Goal: Task Accomplishment & Management: Use online tool/utility

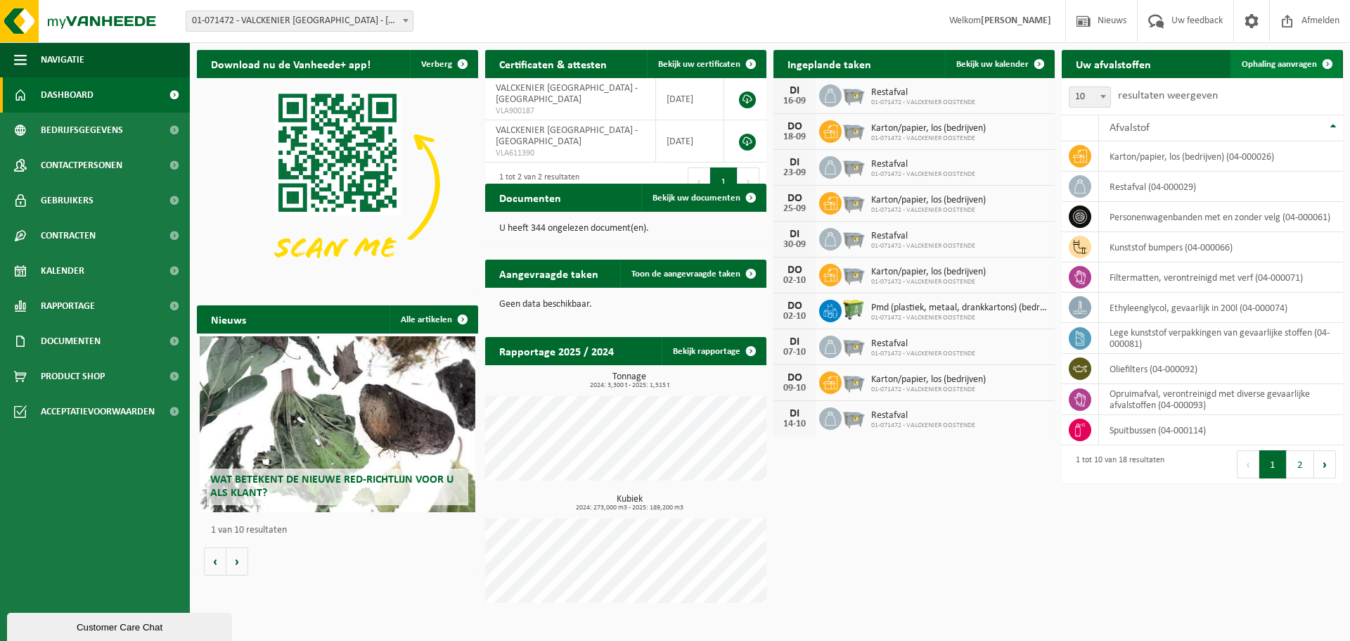
click at [1274, 60] on span "Ophaling aanvragen" at bounding box center [1279, 64] width 75 height 9
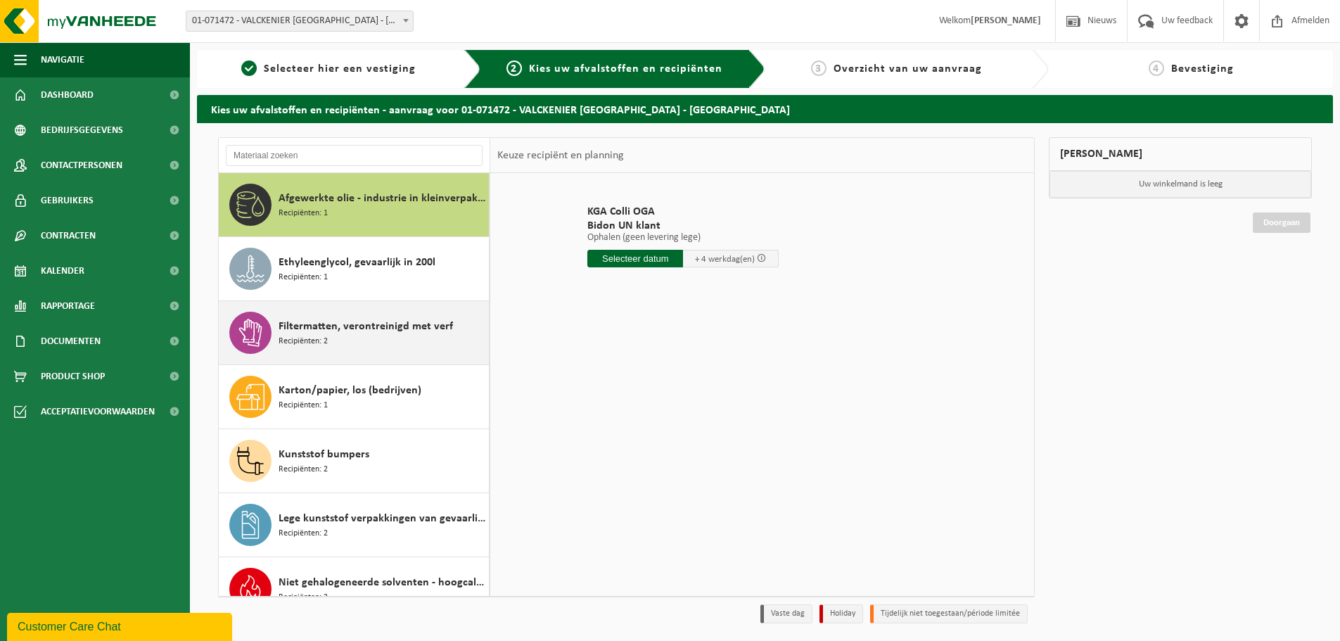
scroll to position [70, 0]
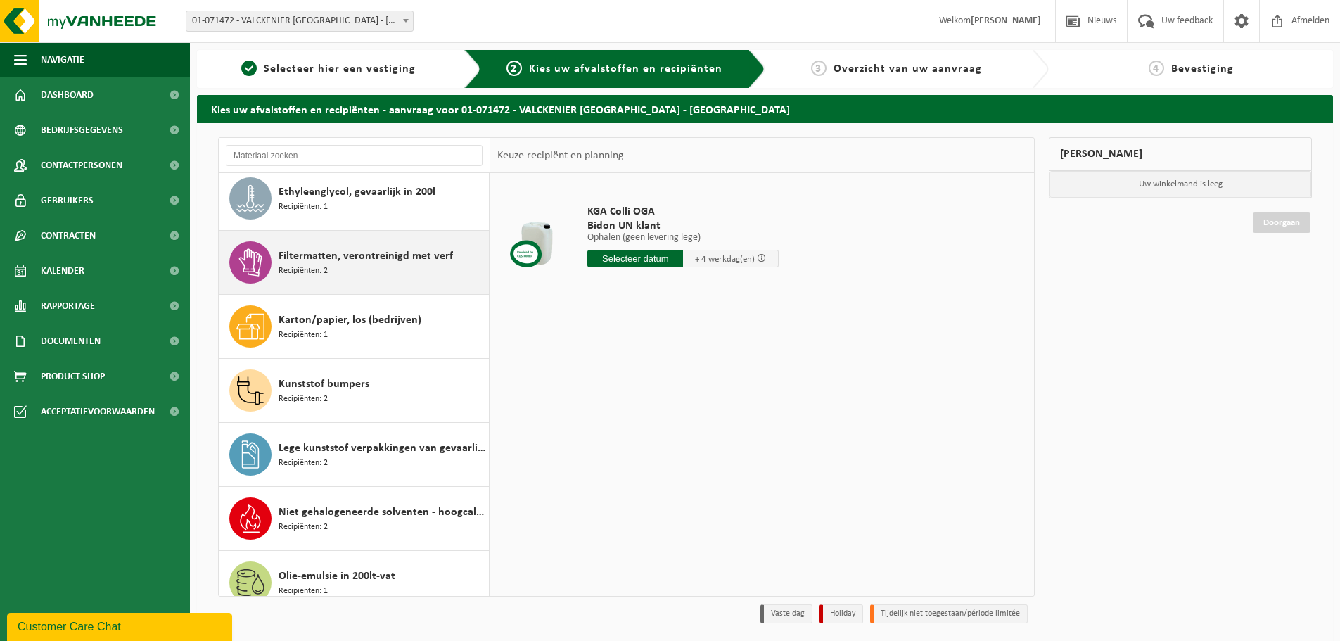
click at [332, 263] on span "Filtermatten, verontreinigd met verf" at bounding box center [366, 256] width 174 height 17
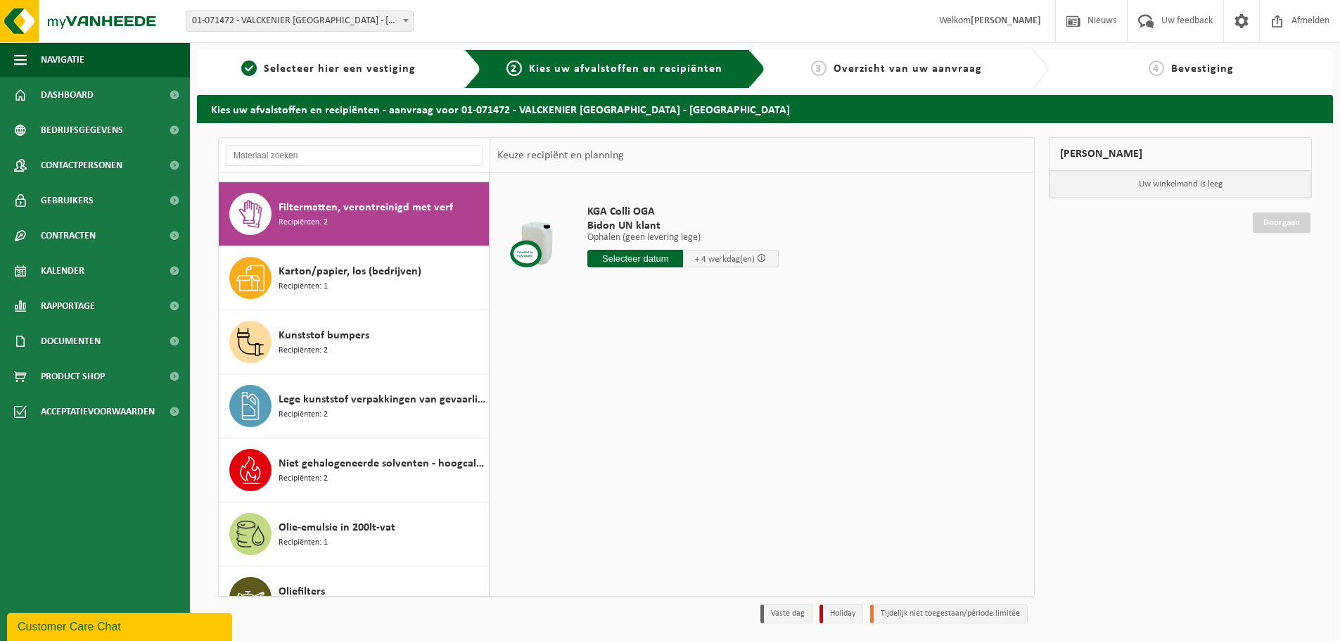
scroll to position [128, 0]
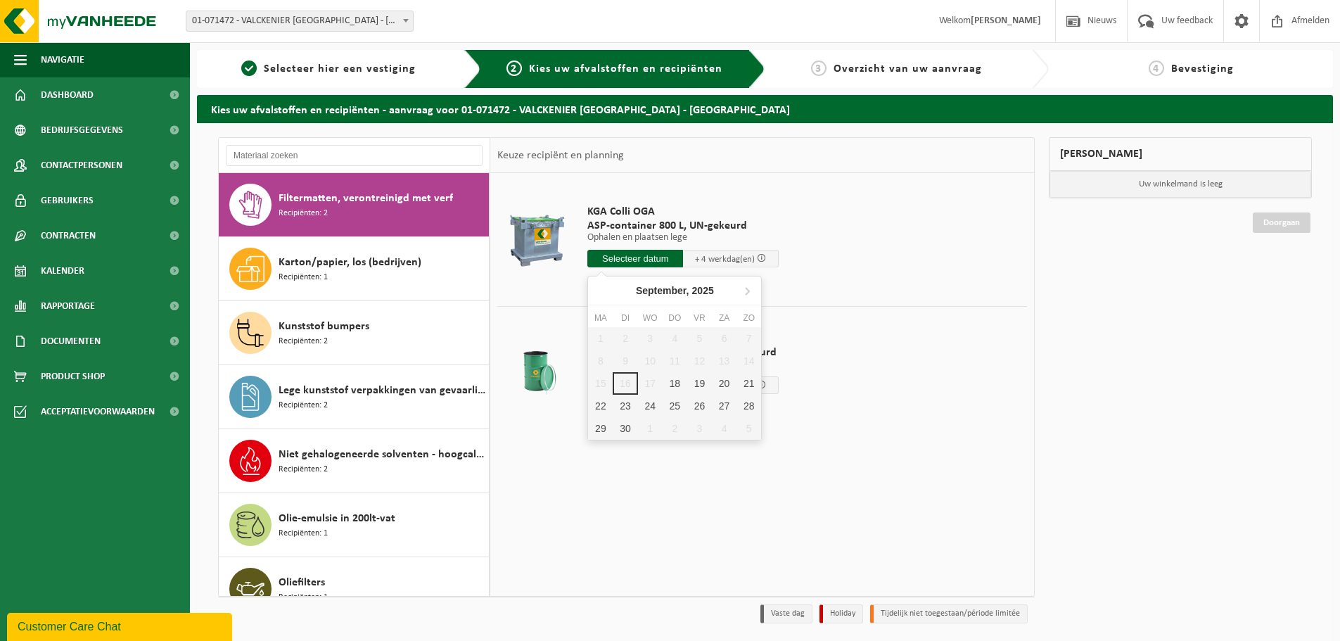
click at [651, 252] on input "text" at bounding box center [635, 259] width 96 height 18
click at [675, 380] on div "18" at bounding box center [675, 383] width 25 height 23
type input "Van 2025-09-18"
type input "2025-09-18"
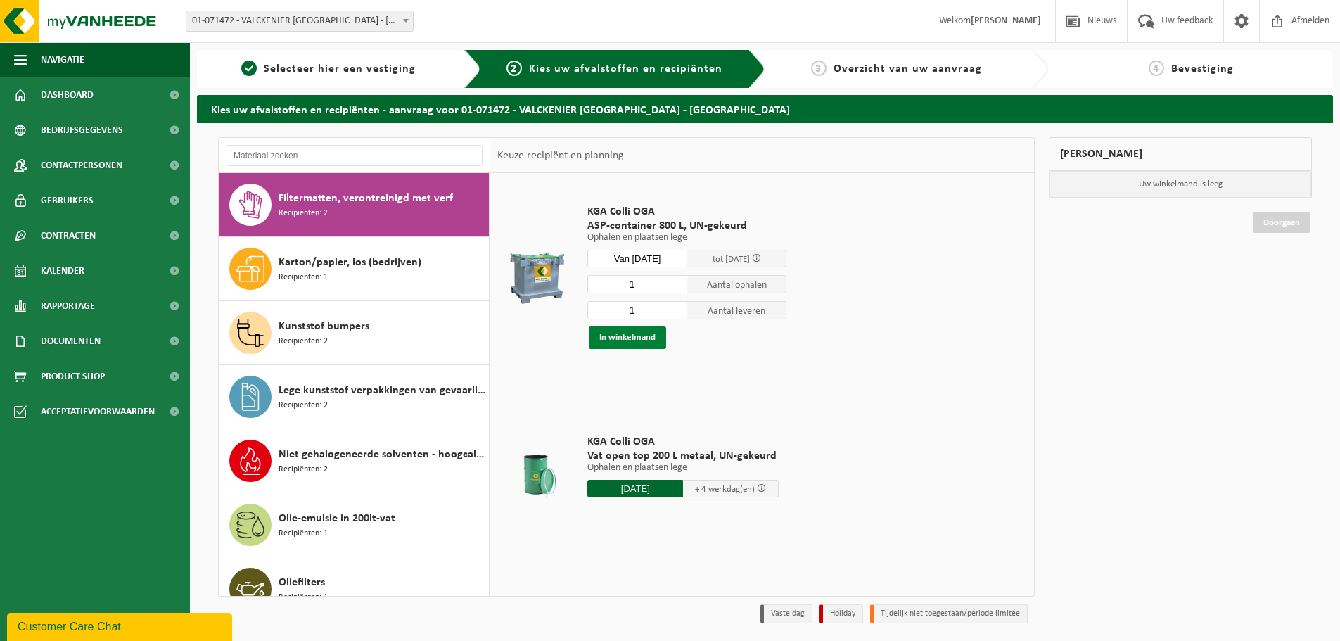
click at [630, 343] on button "In winkelmand" at bounding box center [627, 337] width 77 height 23
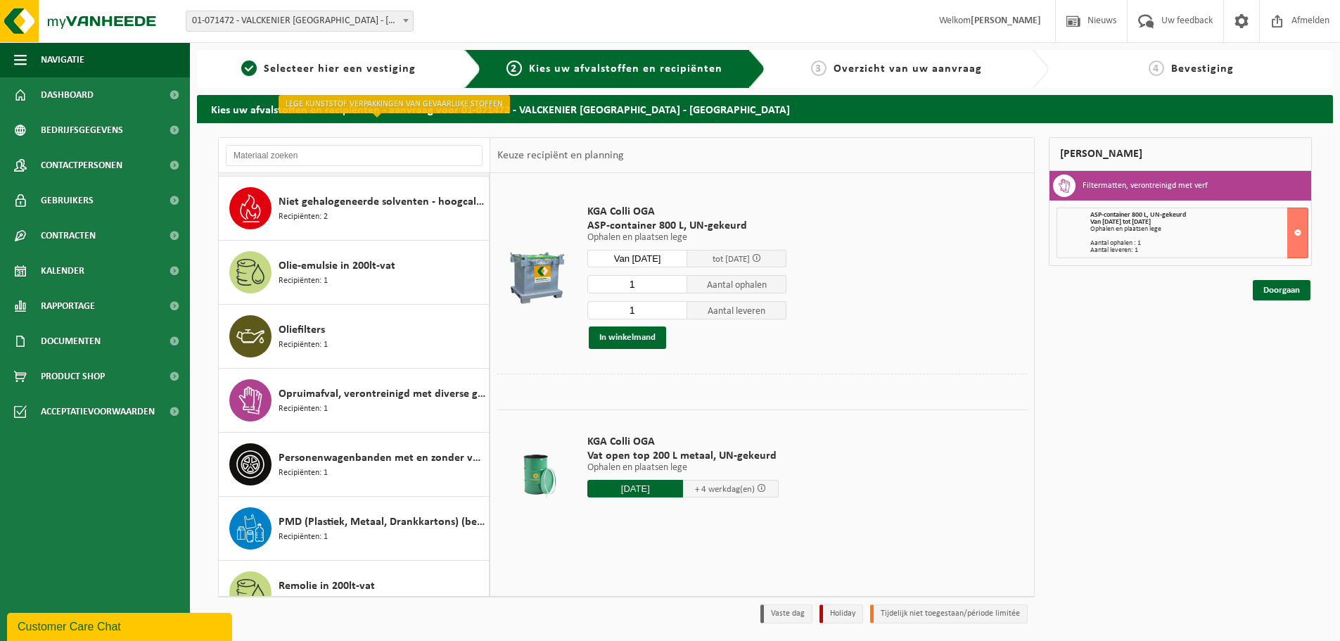
scroll to position [383, 0]
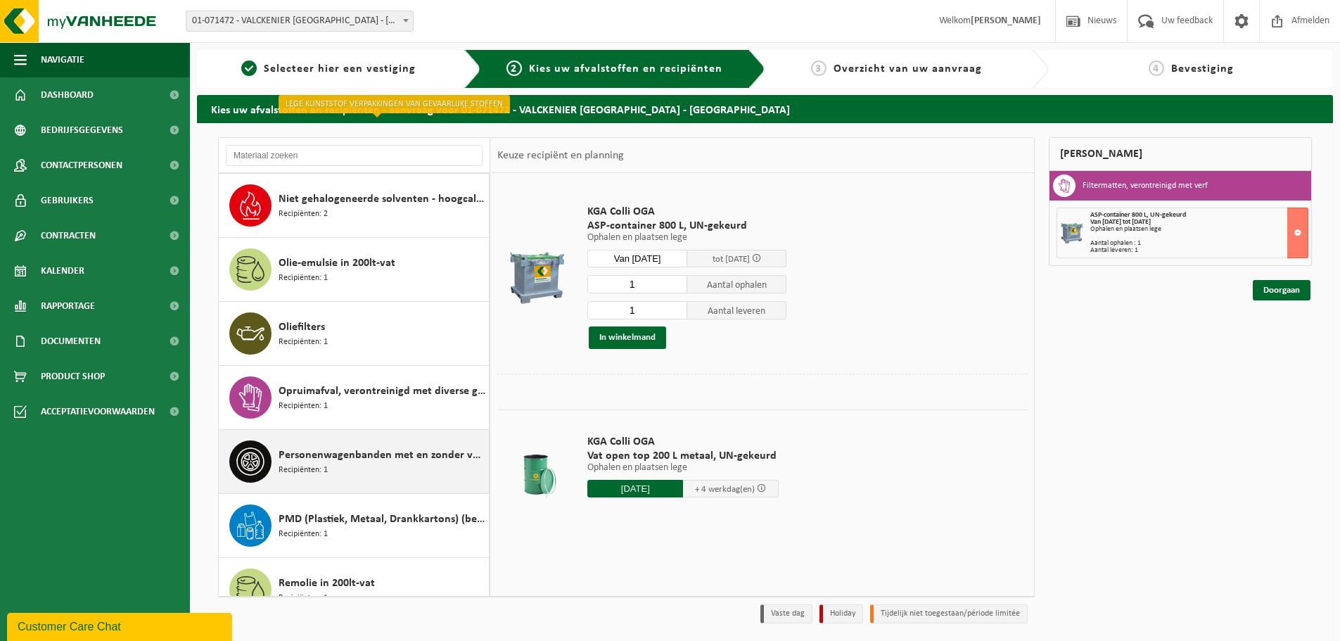
drag, startPoint x: 370, startPoint y: 404, endPoint x: 378, endPoint y: 404, distance: 8.4
click at [370, 404] on div "Opruimafval, verontreinigd met diverse gevaarlijke afvalstoffen Recipiënten: 1" at bounding box center [382, 397] width 207 height 42
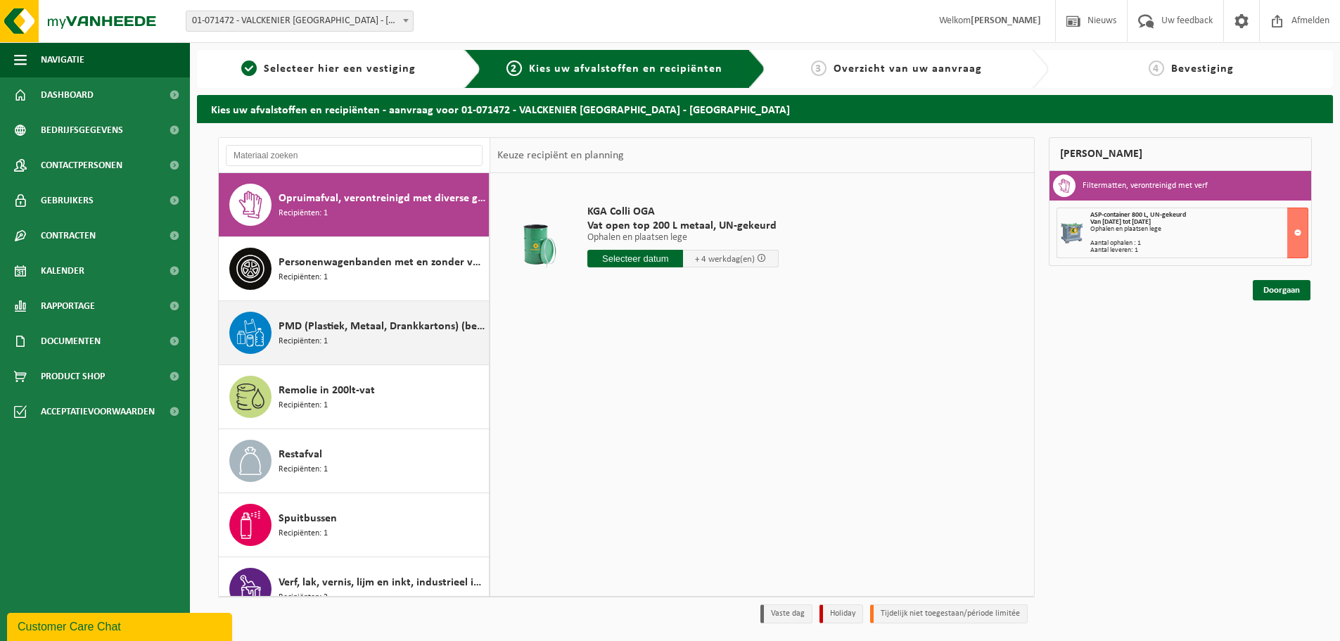
scroll to position [646, 0]
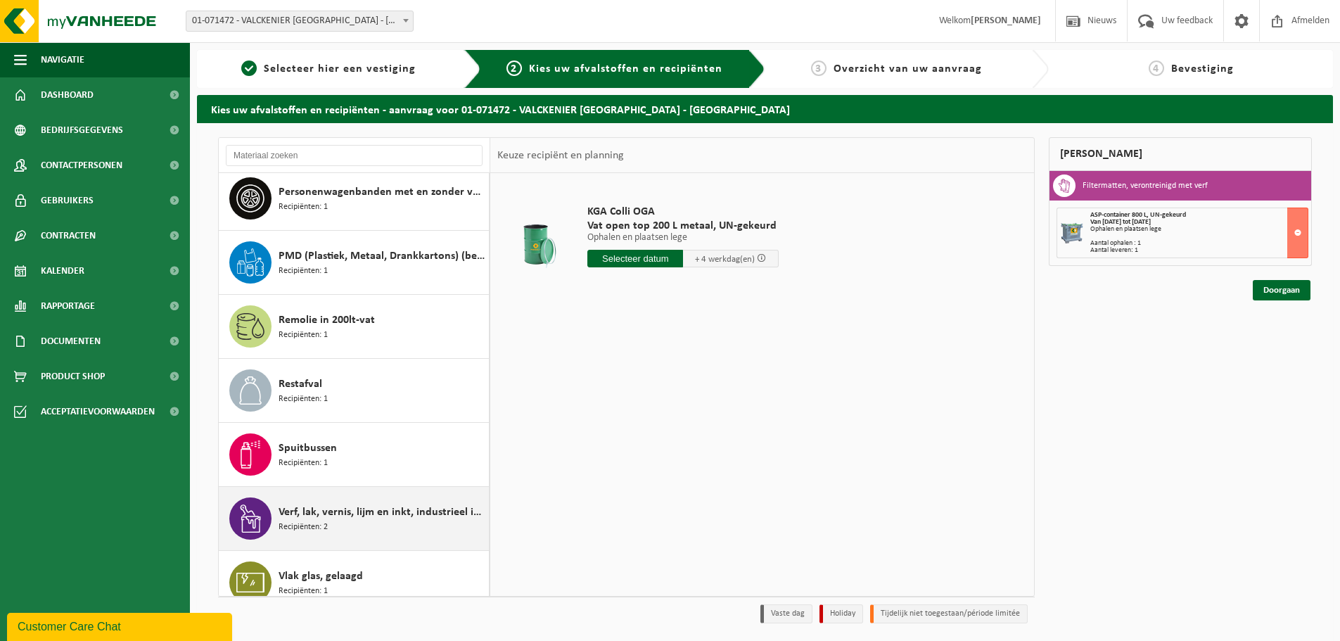
click at [367, 520] on span "Verf, lak, vernis, lijm en inkt, industrieel in 200lt-vat" at bounding box center [382, 512] width 207 height 17
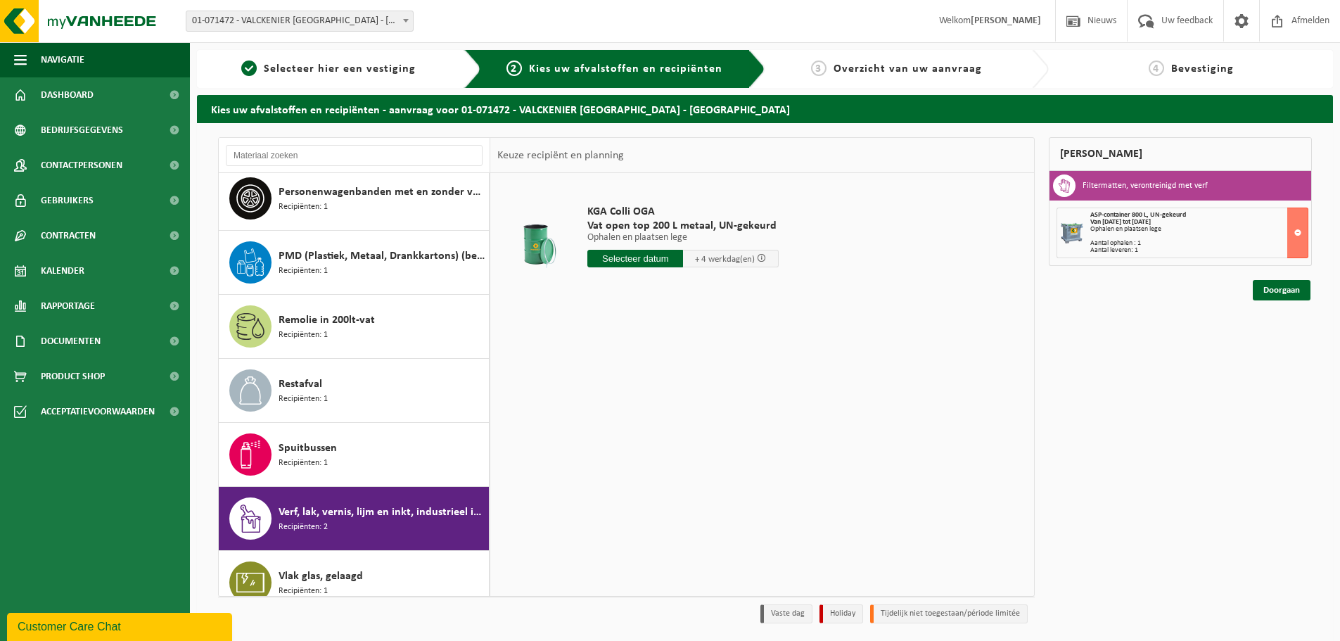
scroll to position [665, 0]
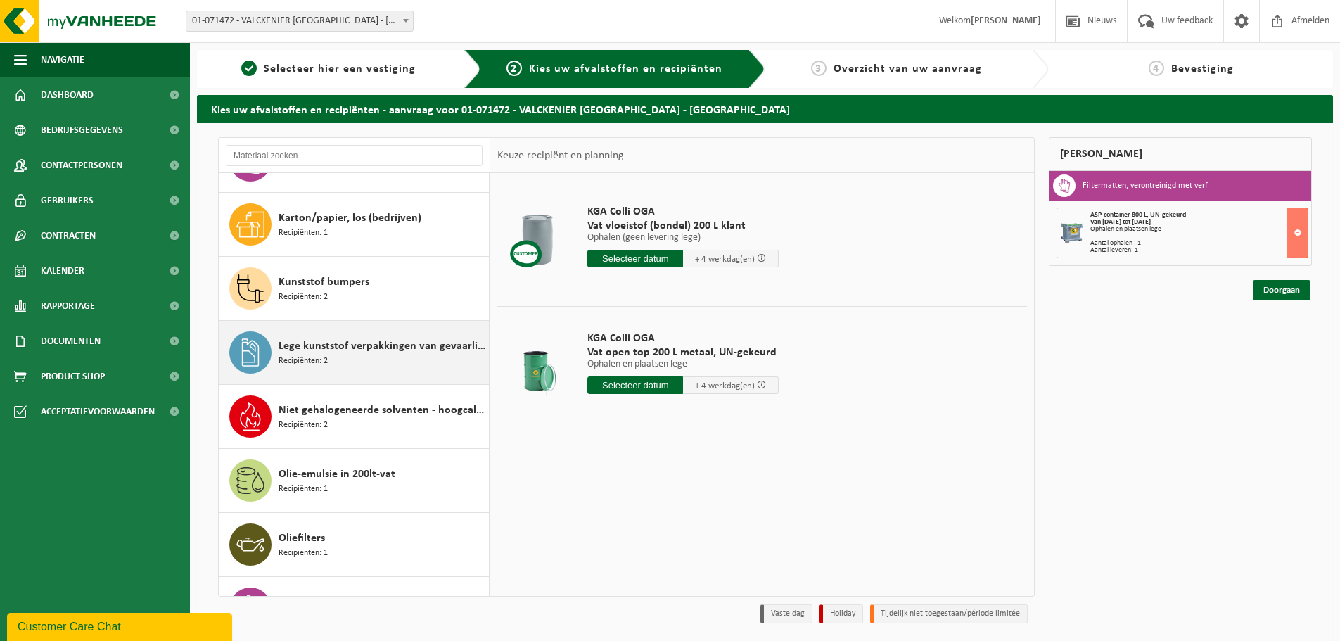
click at [361, 342] on span "Lege kunststof verpakkingen van gevaarlijke stoffen" at bounding box center [382, 346] width 207 height 17
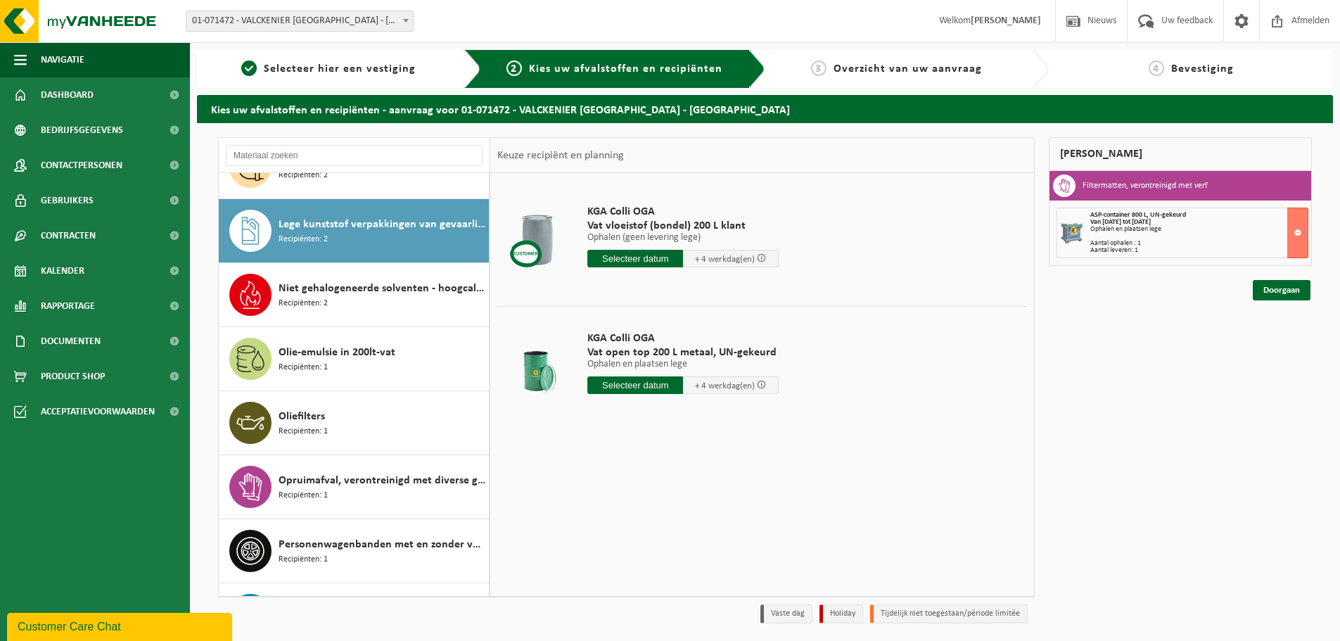
scroll to position [320, 0]
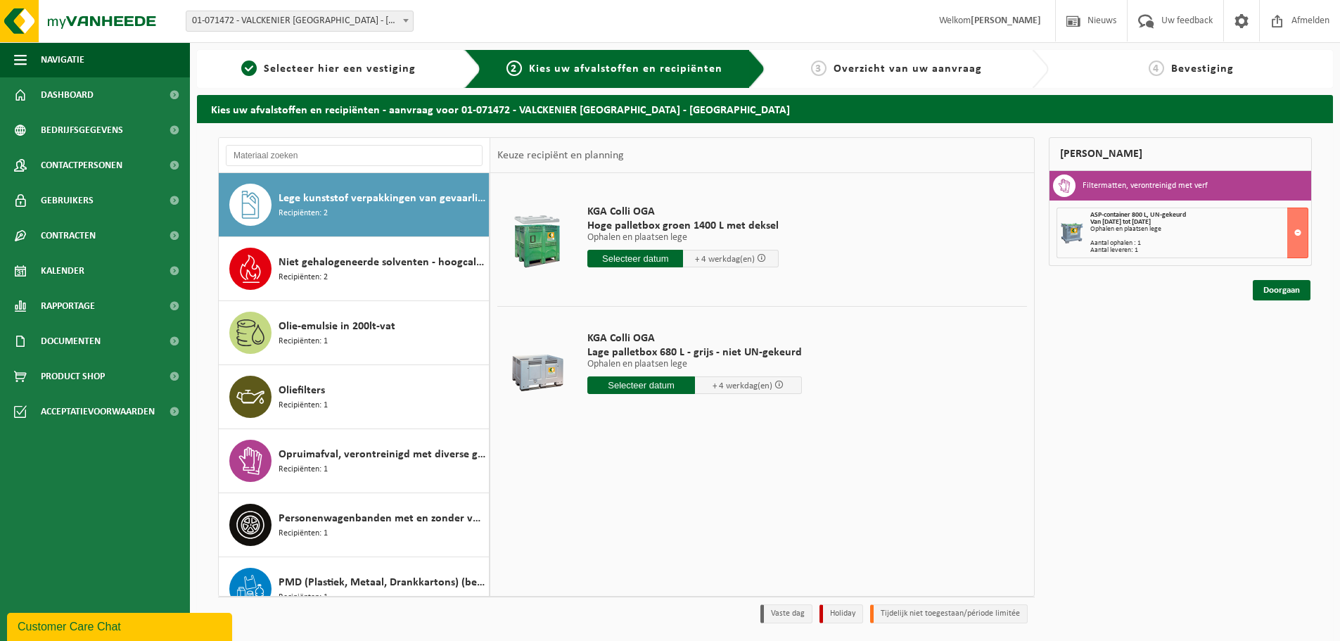
click at [630, 385] on input "text" at bounding box center [641, 385] width 108 height 18
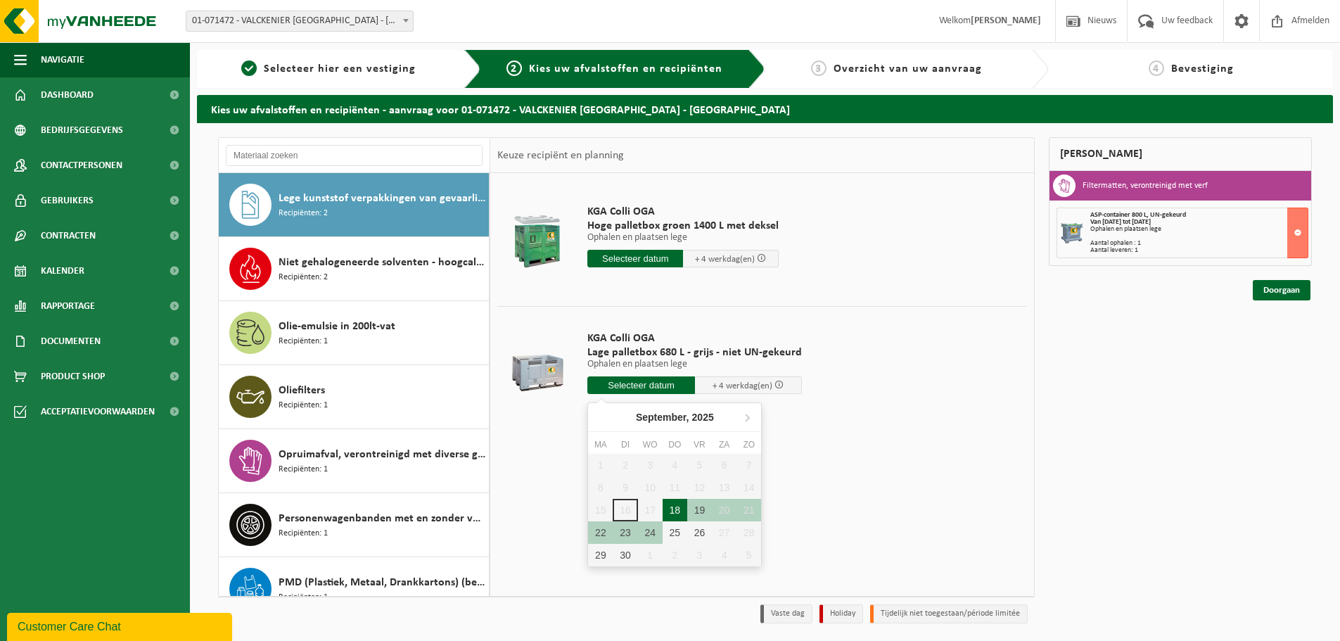
click at [677, 511] on div "18" at bounding box center [675, 510] width 25 height 23
type input "Van 2025-09-18"
type input "2025-09-18"
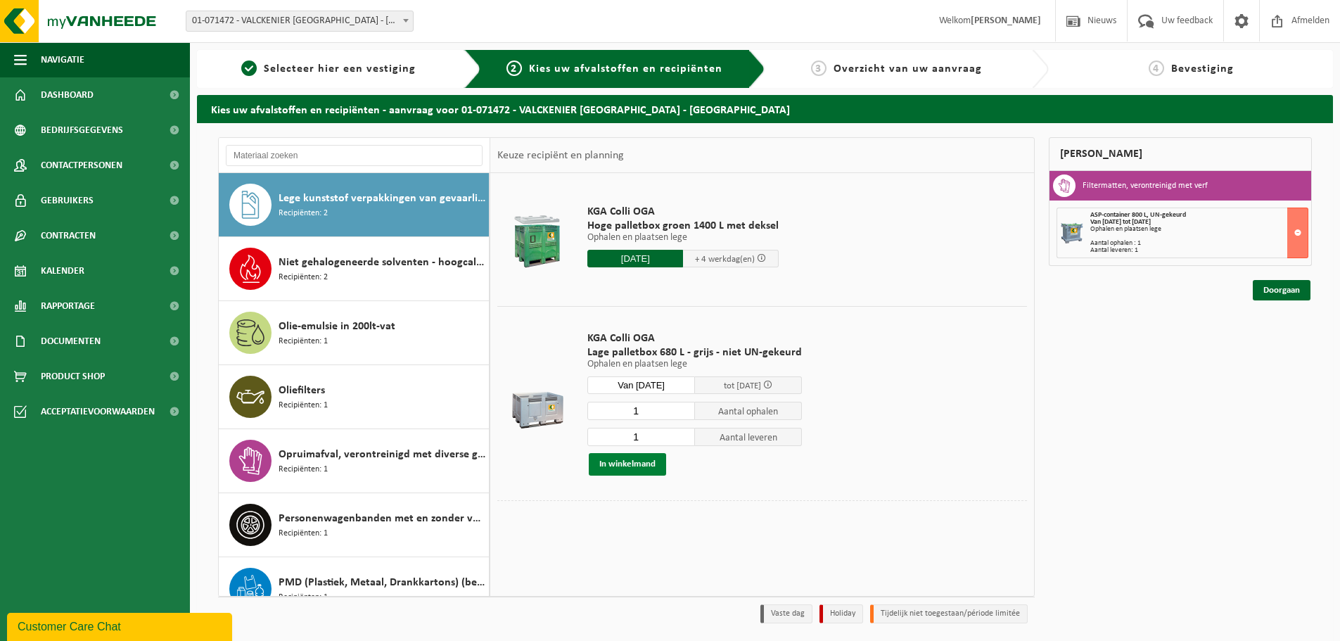
click at [632, 467] on button "In winkelmand" at bounding box center [627, 464] width 77 height 23
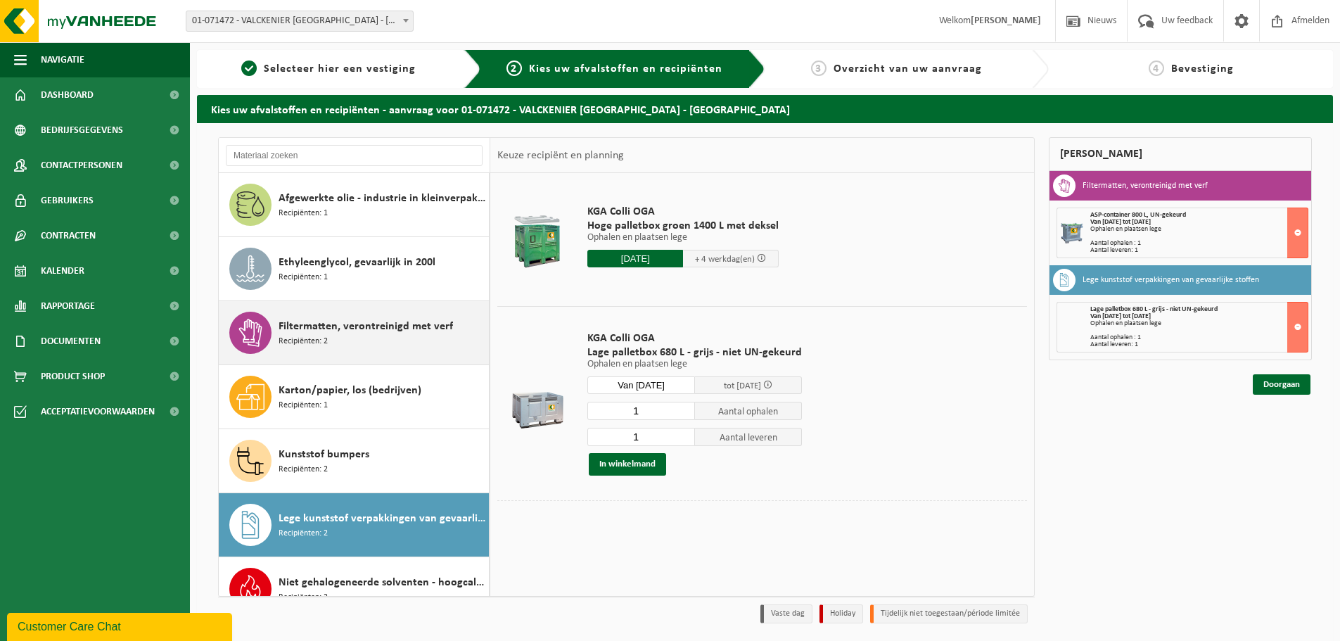
scroll to position [70, 0]
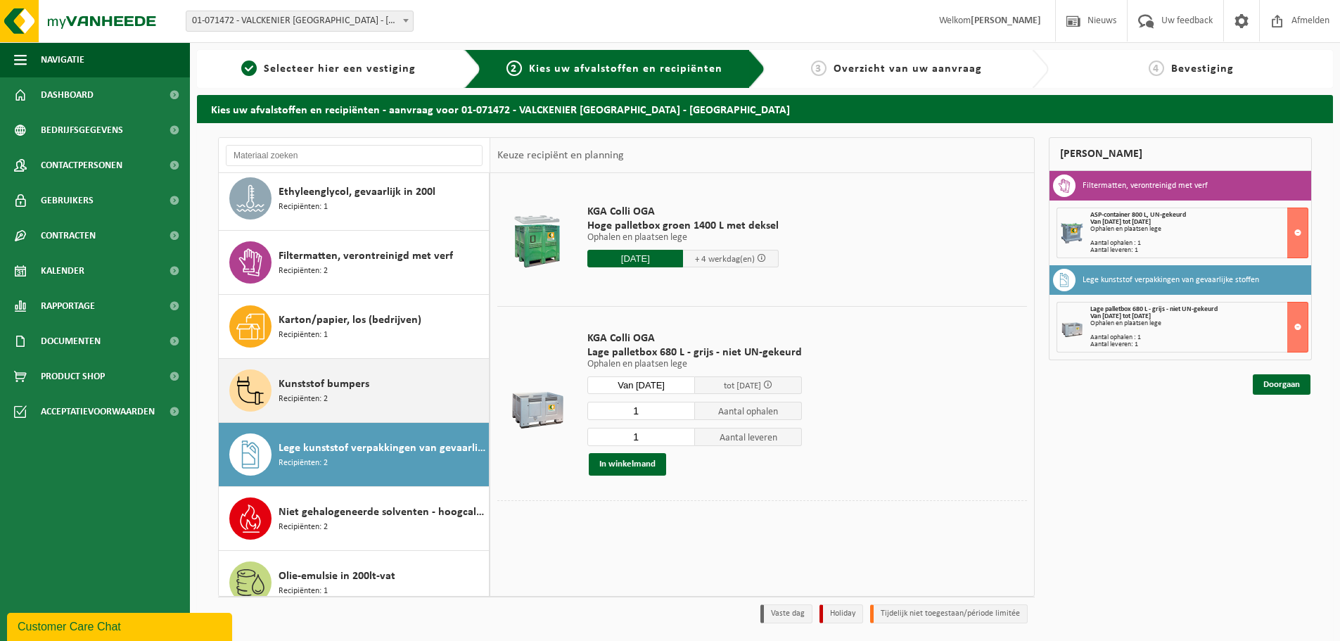
click at [317, 378] on span "Kunststof bumpers" at bounding box center [324, 384] width 91 height 17
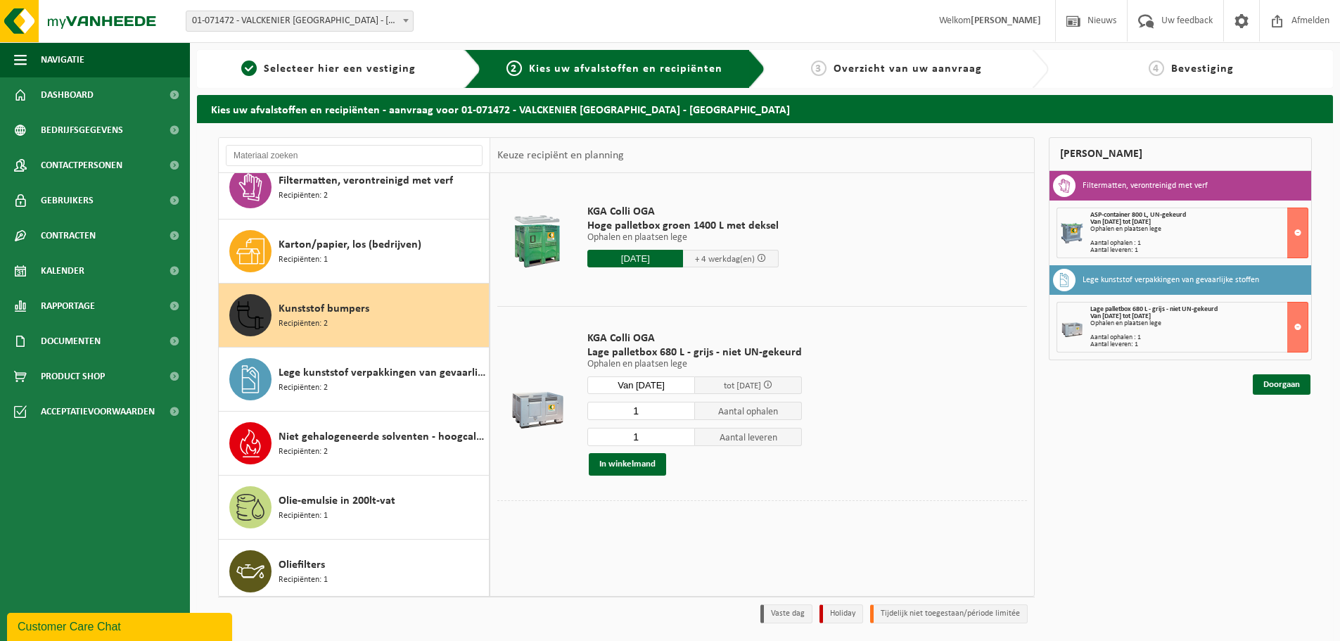
scroll to position [256, 0]
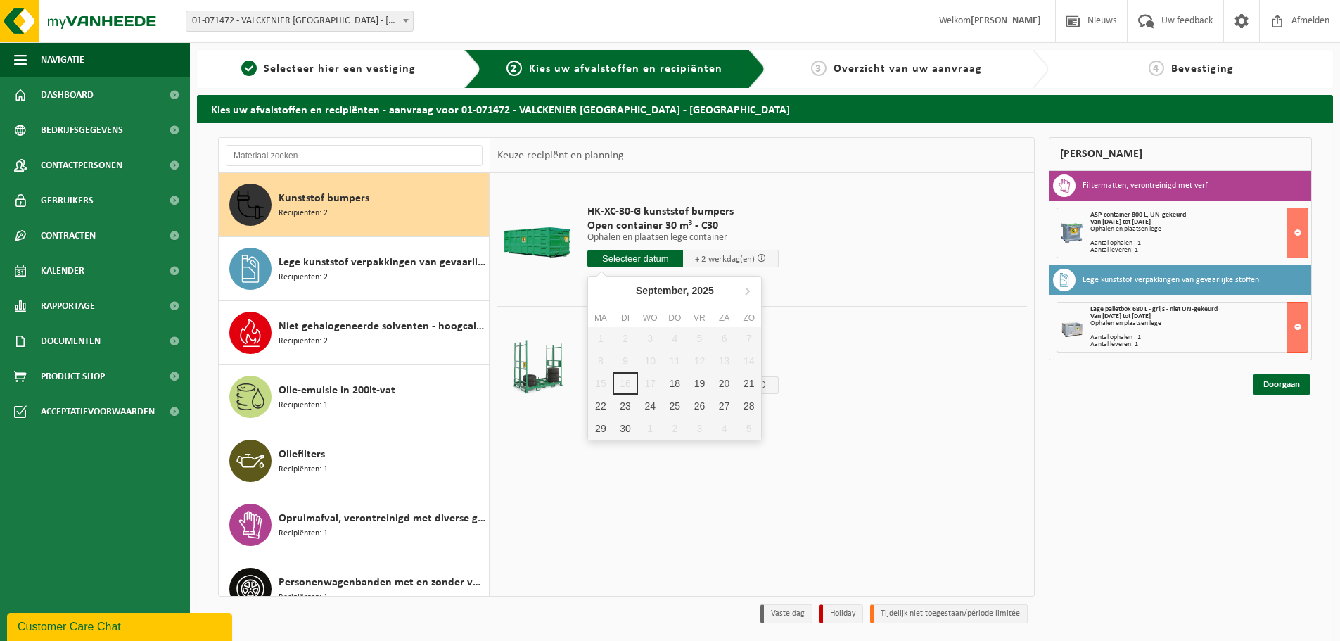
click at [642, 257] on input "text" at bounding box center [635, 259] width 96 height 18
click at [681, 385] on div "18" at bounding box center [675, 383] width 25 height 23
type input "Van 2025-09-18"
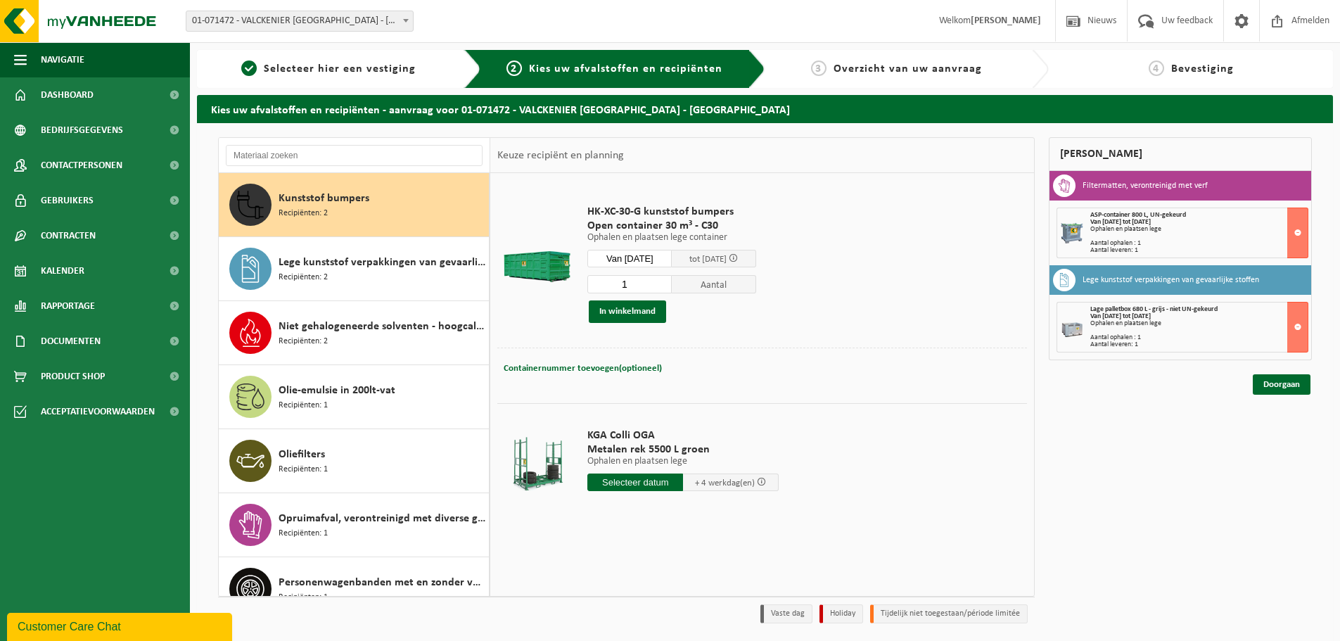
click at [748, 373] on div "Containernummer toevoegen(optioneel) Annuleren" at bounding box center [762, 369] width 523 height 20
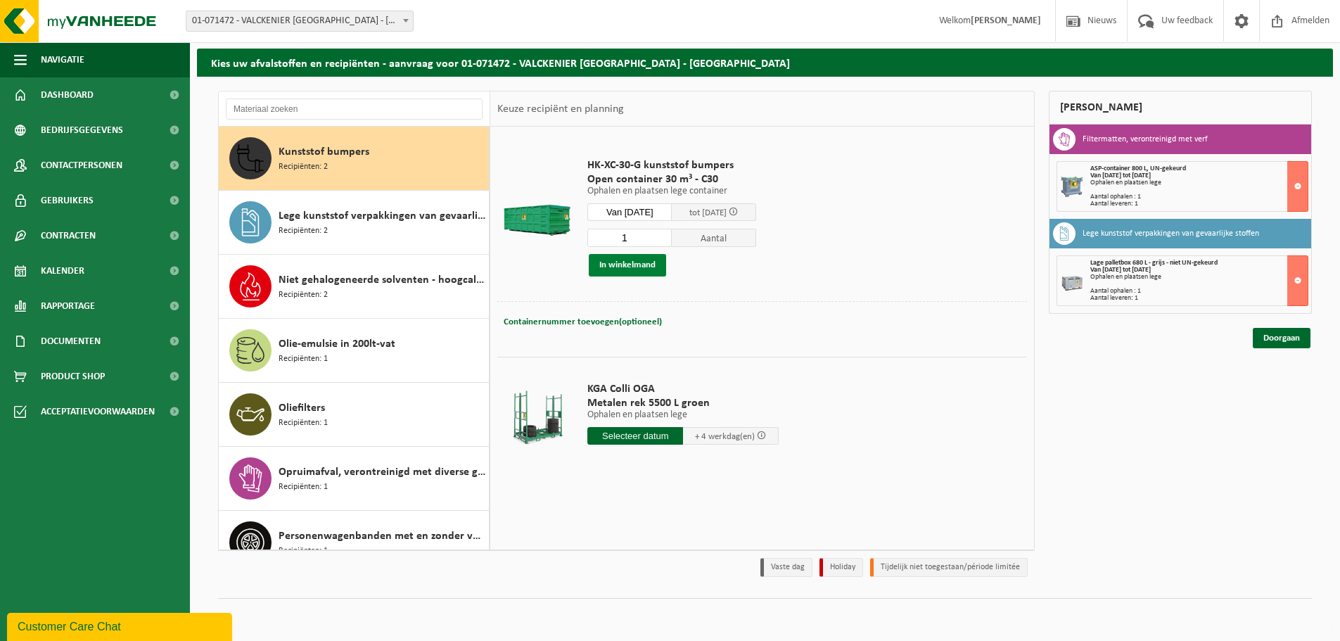
click at [637, 266] on button "In winkelmand" at bounding box center [627, 265] width 77 height 23
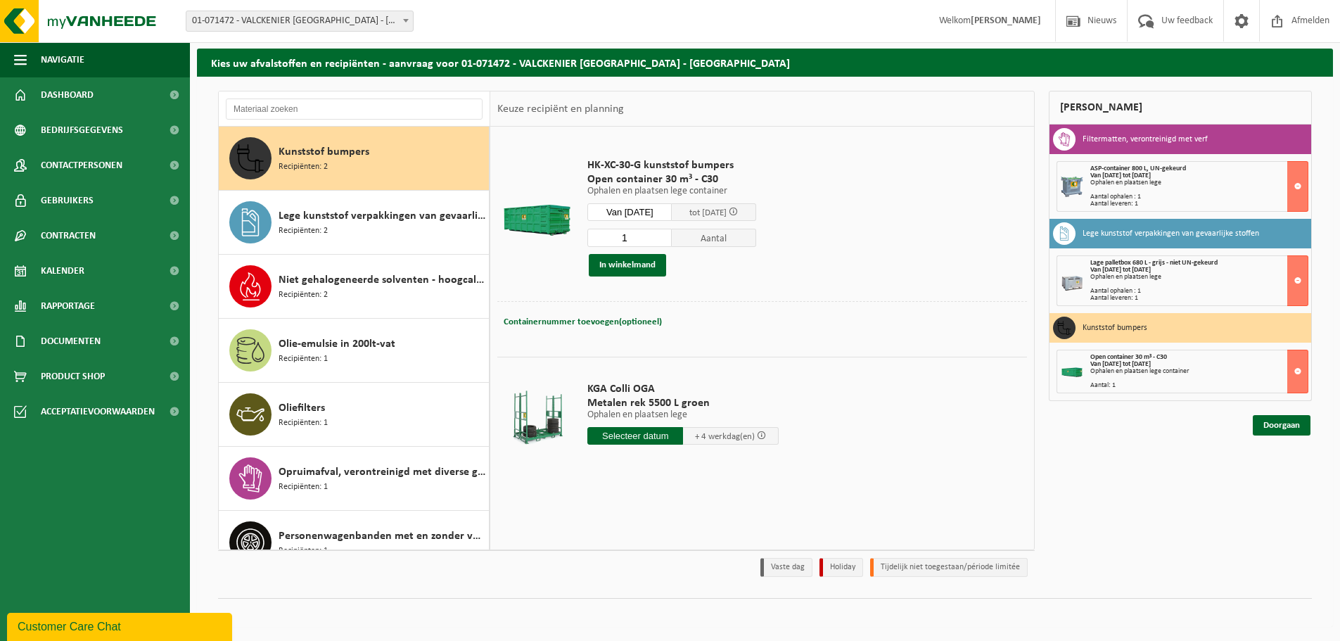
click at [1314, 430] on div "Mijn winkelmand Filtermatten, verontreinigd met verf ASP-container 800 L, UN-ge…" at bounding box center [1180, 337] width 277 height 493
click at [1292, 427] on link "Doorgaan" at bounding box center [1282, 425] width 58 height 20
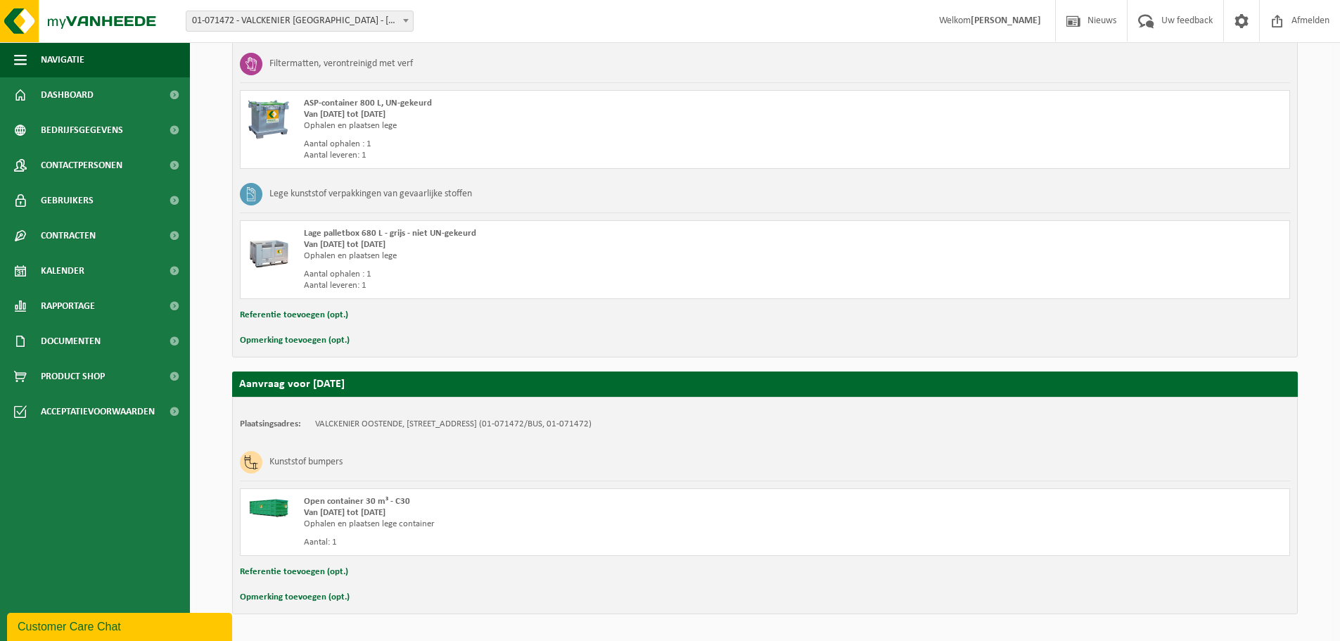
scroll to position [352, 0]
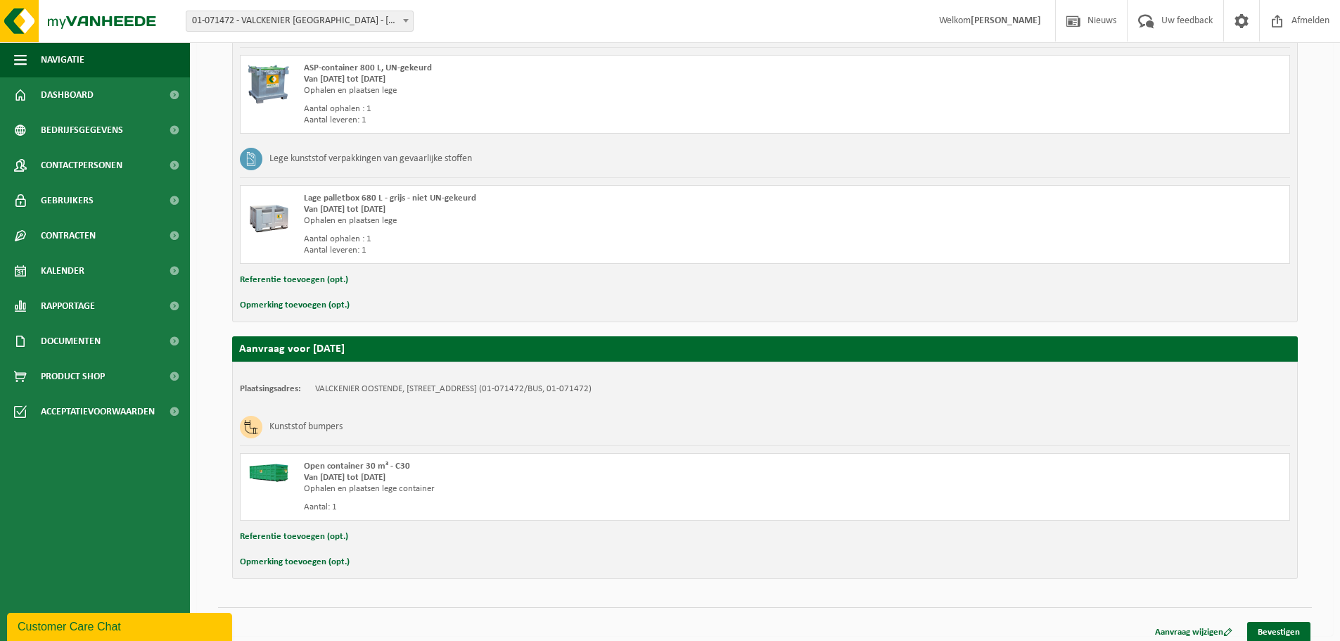
click at [297, 301] on button "Opmerking toevoegen (opt.)" at bounding box center [295, 305] width 110 height 18
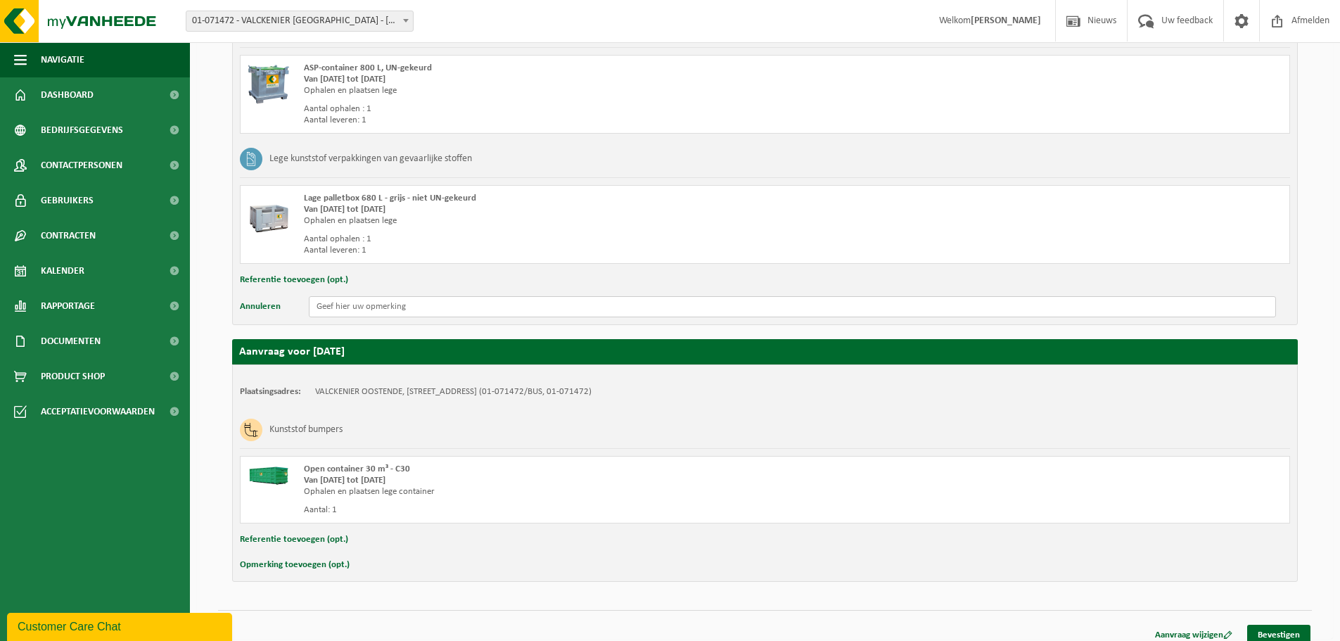
click at [328, 311] on input "text" at bounding box center [792, 306] width 967 height 21
type input "C"
click at [307, 566] on button "Opmerking toevoegen (opt.)" at bounding box center [295, 565] width 110 height 18
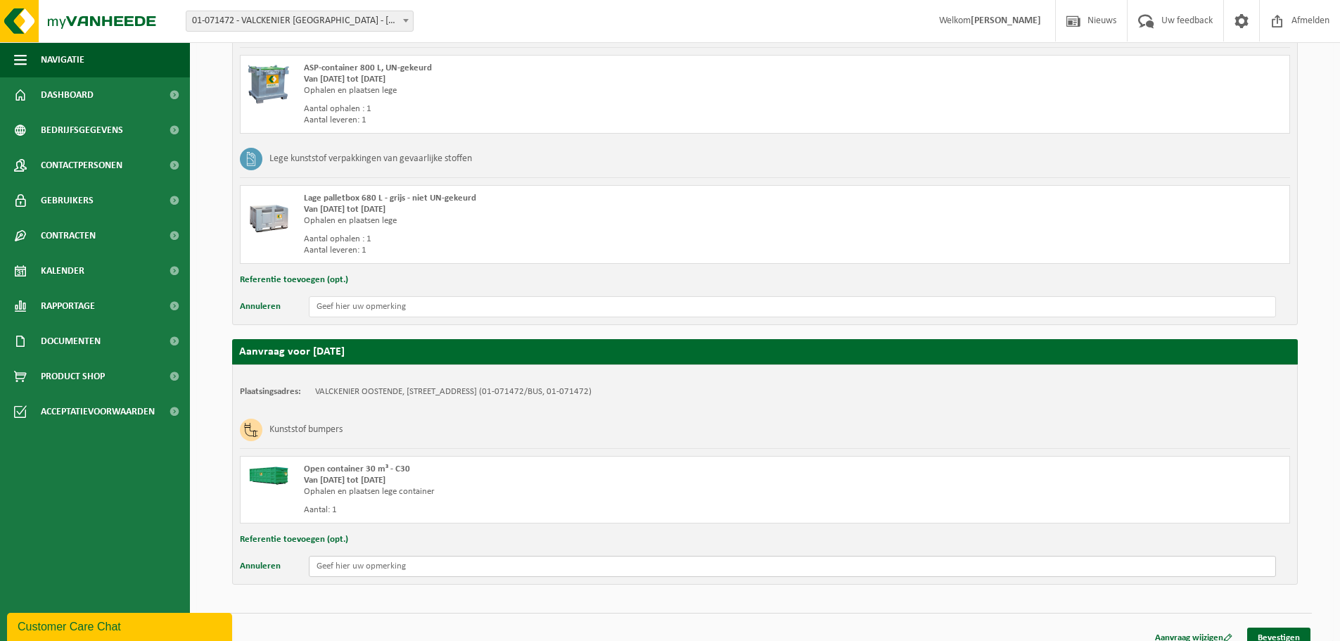
click at [330, 566] on input "text" at bounding box center [792, 566] width 967 height 21
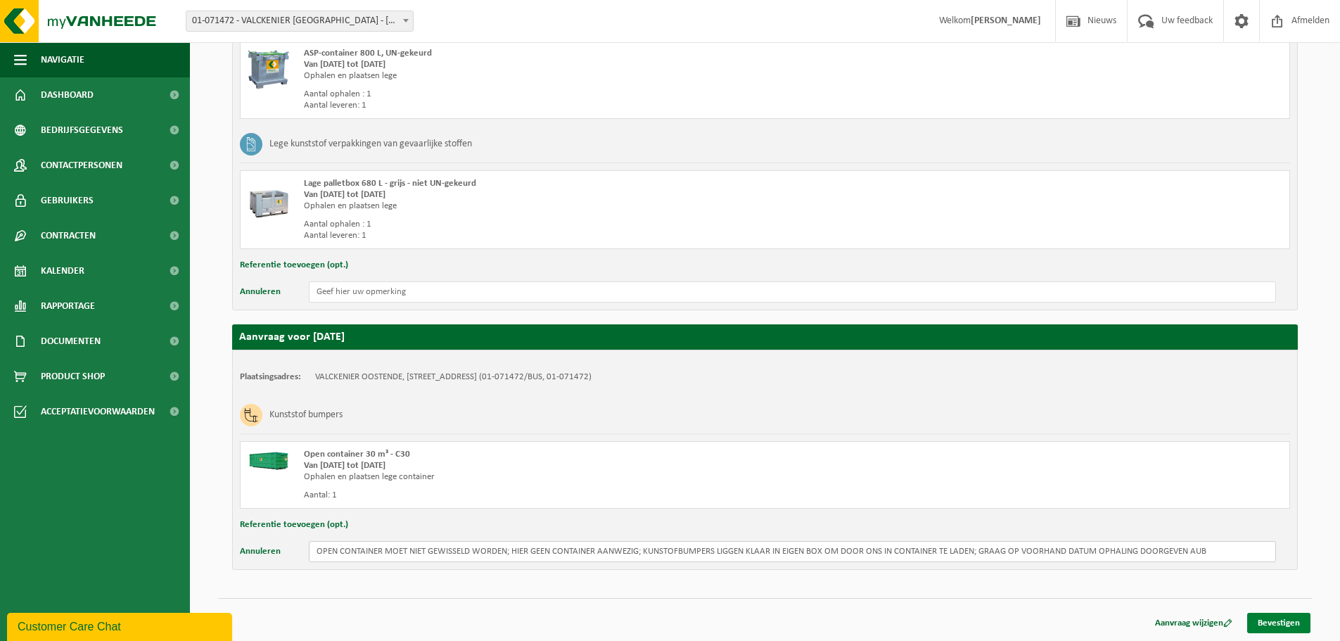
type input "OPEN CONTAINER MOET NIET GEWISSELD WORDEN; HIER GEEN CONTAINER AANWEZIG; KUNSTO…"
drag, startPoint x: 1268, startPoint y: 622, endPoint x: 1195, endPoint y: 594, distance: 78.4
click at [1268, 622] on link "Bevestigen" at bounding box center [1278, 623] width 63 height 20
